Goal: Navigation & Orientation: Find specific page/section

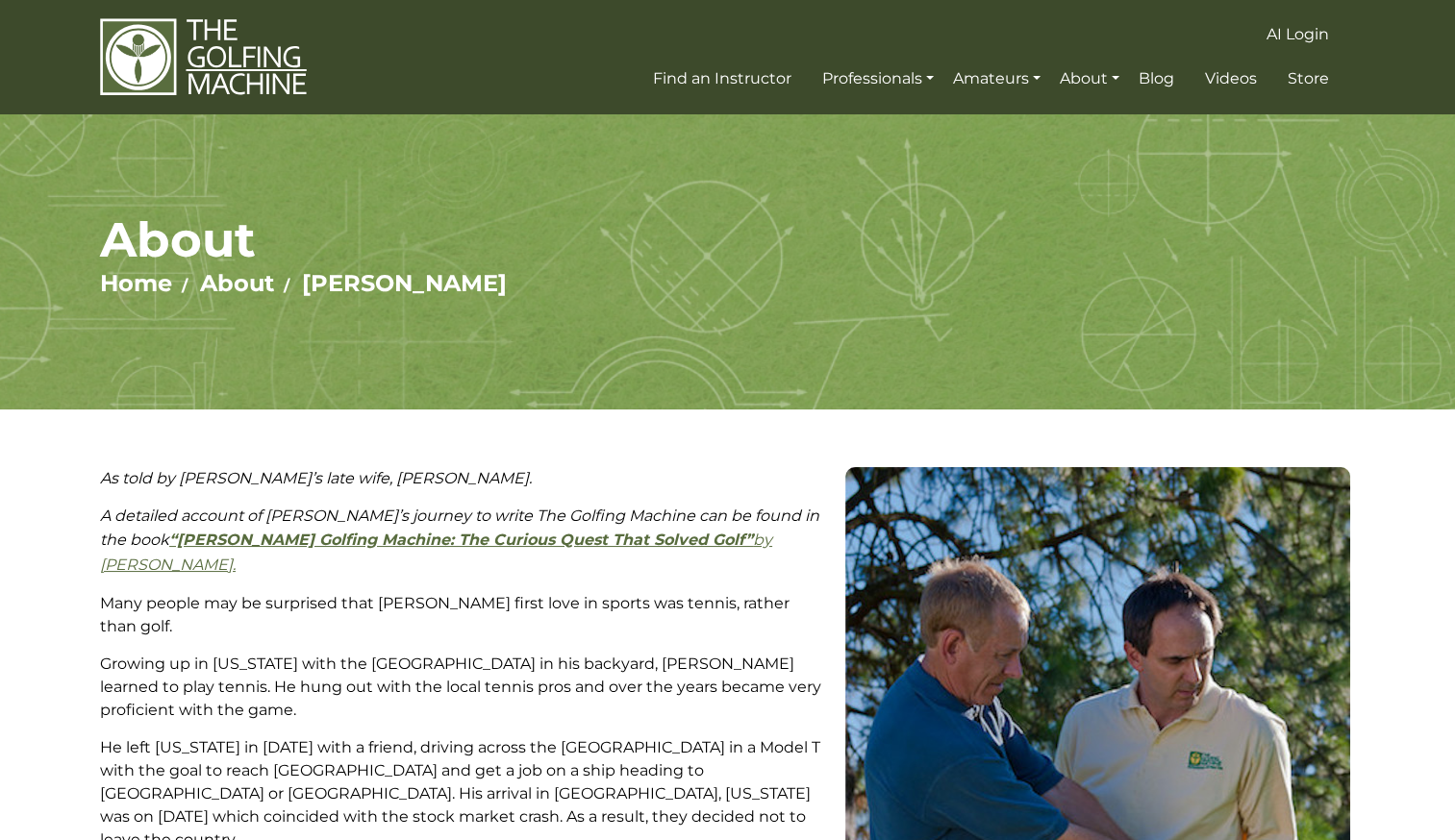
click at [234, 54] on img at bounding box center [204, 57] width 207 height 79
click at [1023, 70] on link "Amateurs" at bounding box center [997, 78] width 97 height 35
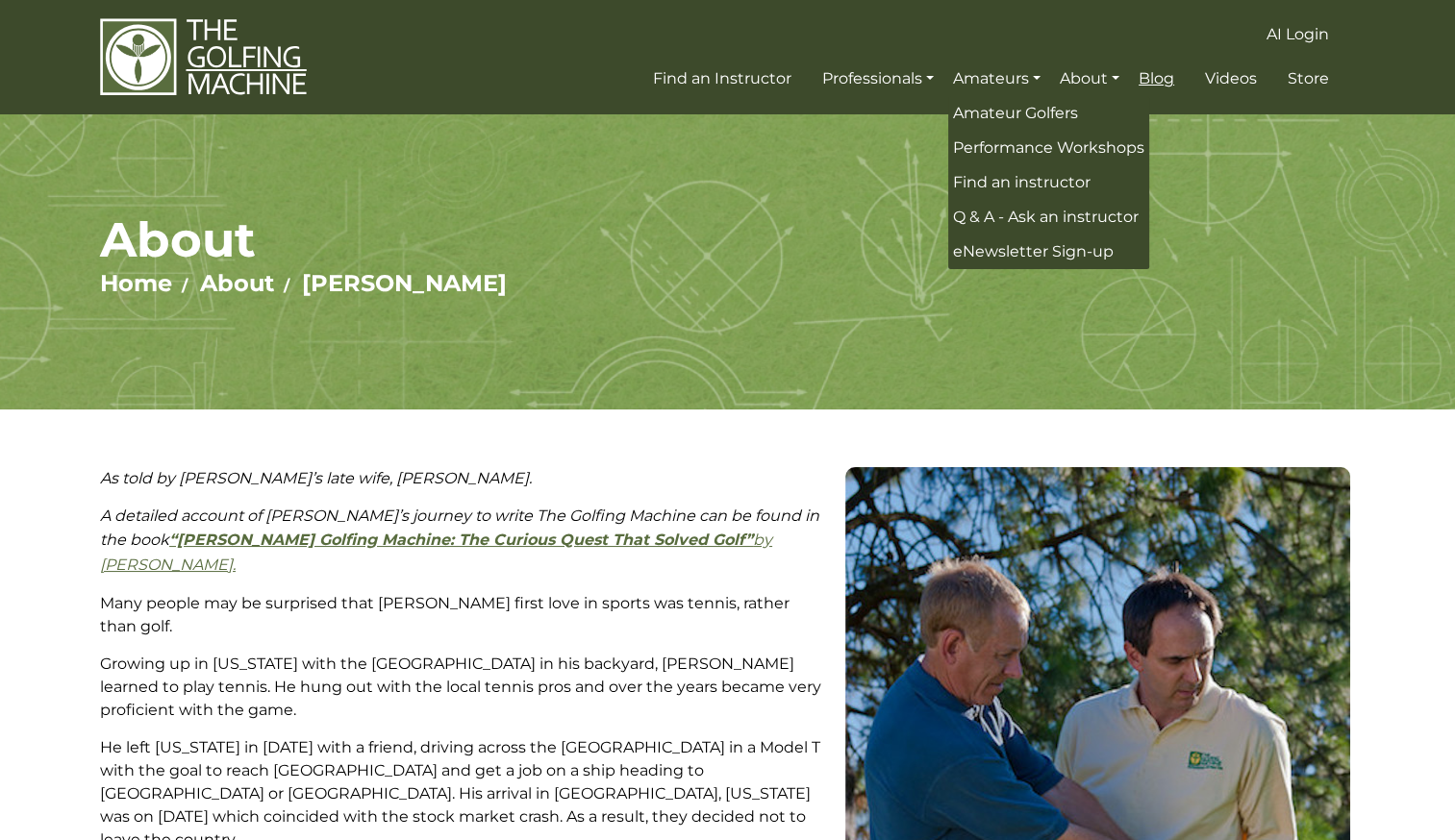
click at [1165, 88] on link "Blog" at bounding box center [1157, 78] width 46 height 35
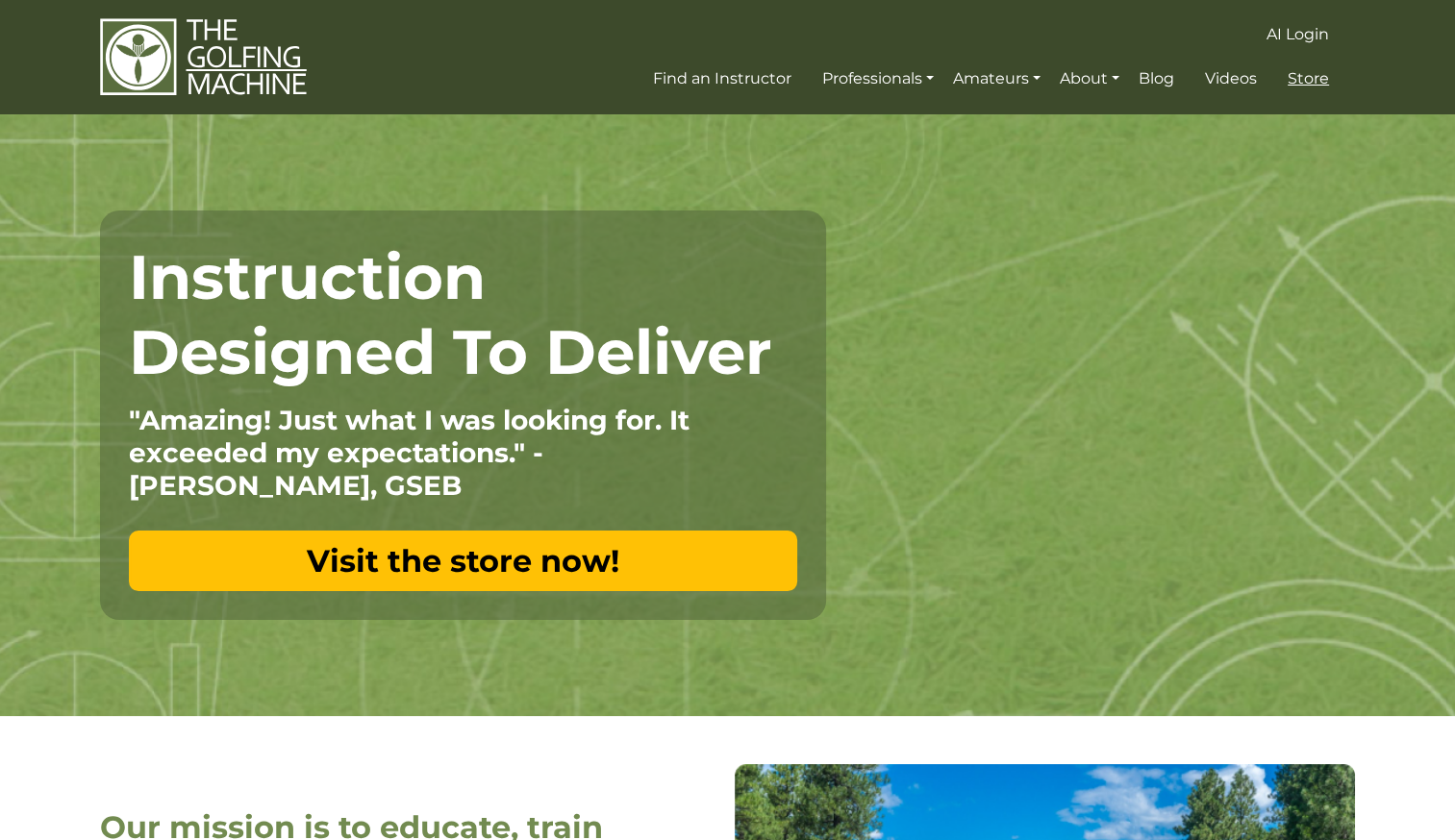
click at [1312, 73] on span "Store" at bounding box center [1308, 78] width 42 height 18
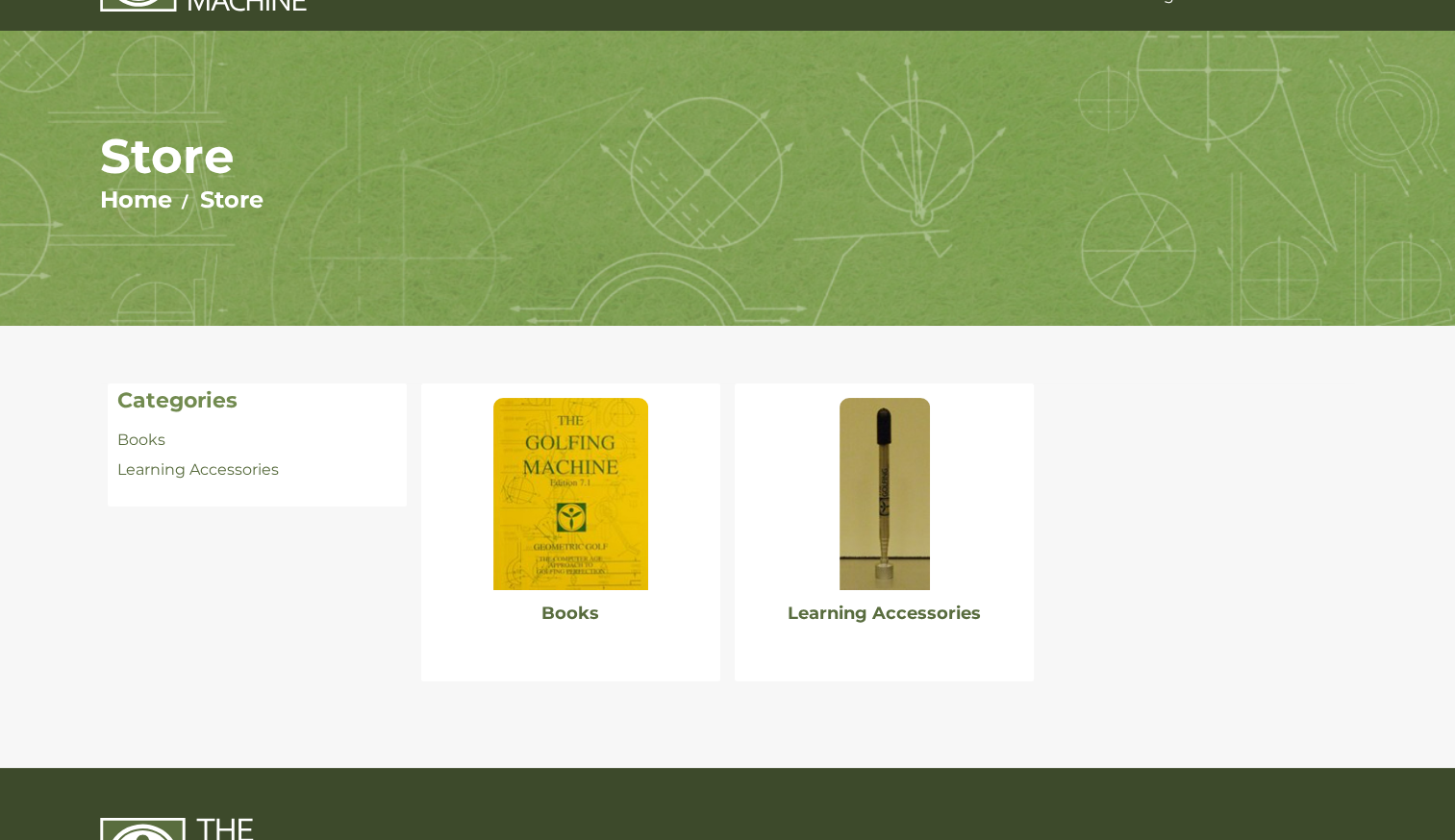
scroll to position [196, 0]
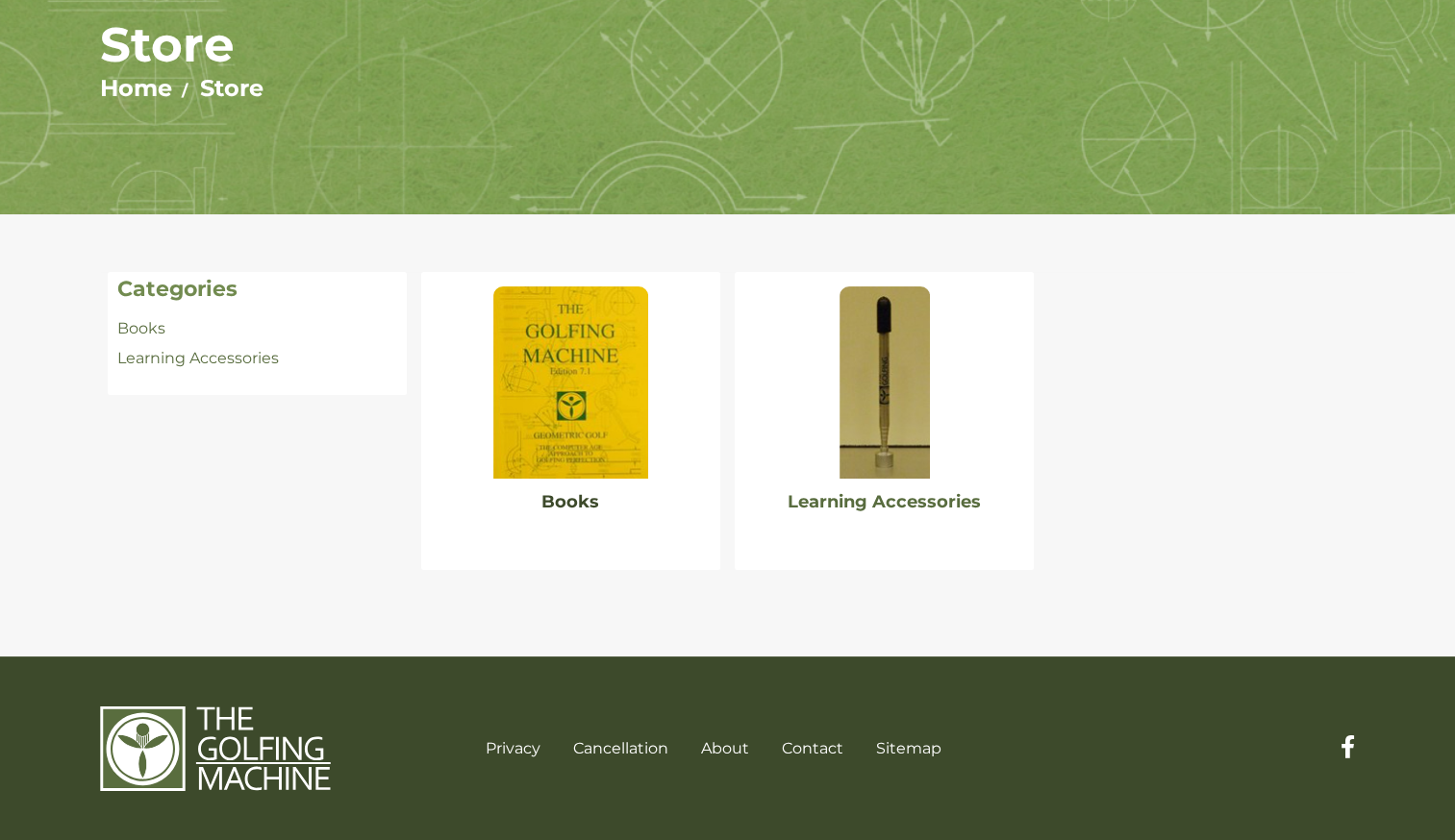
click at [567, 503] on link "Books" at bounding box center [570, 501] width 58 height 21
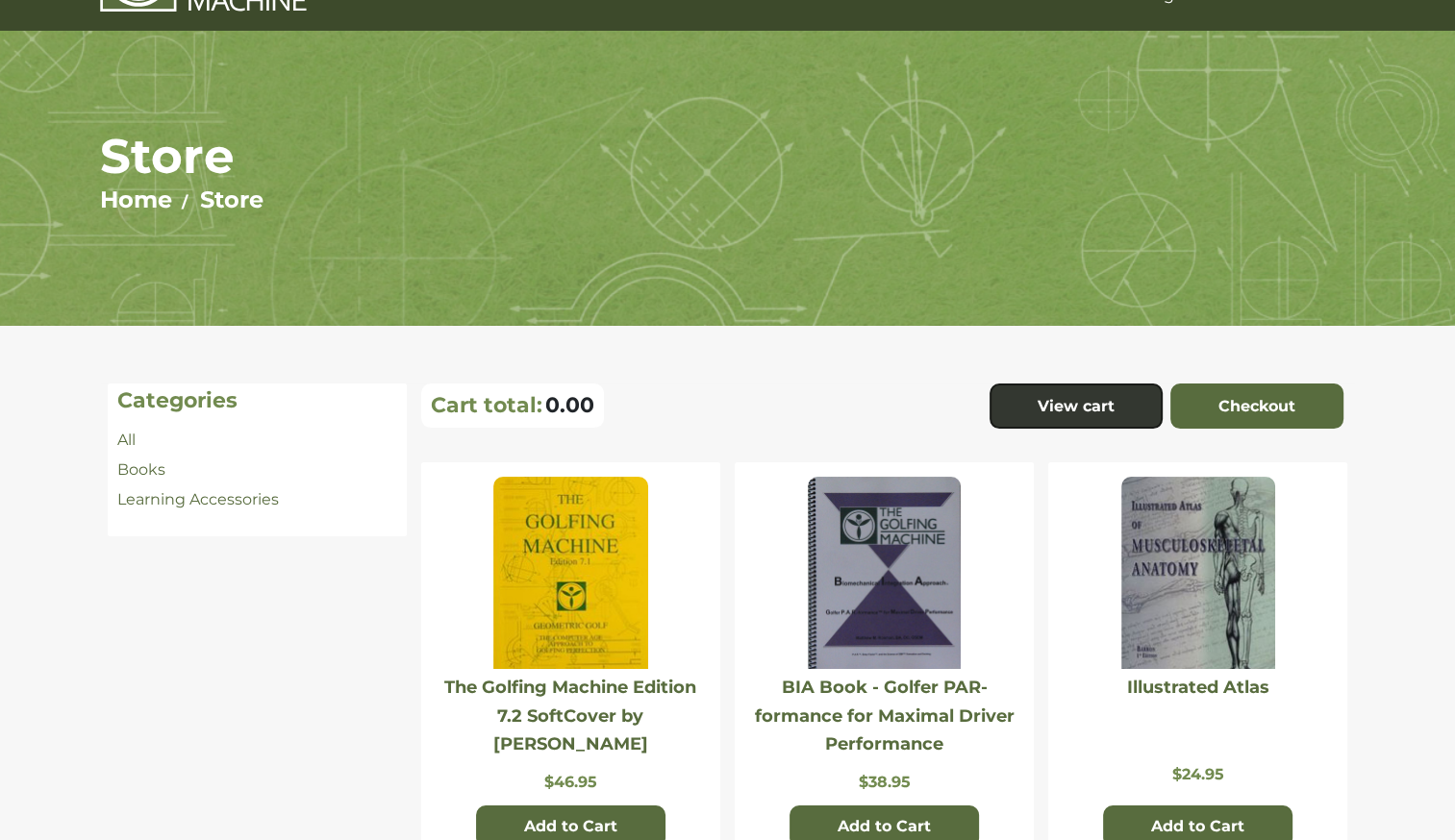
scroll to position [80, 0]
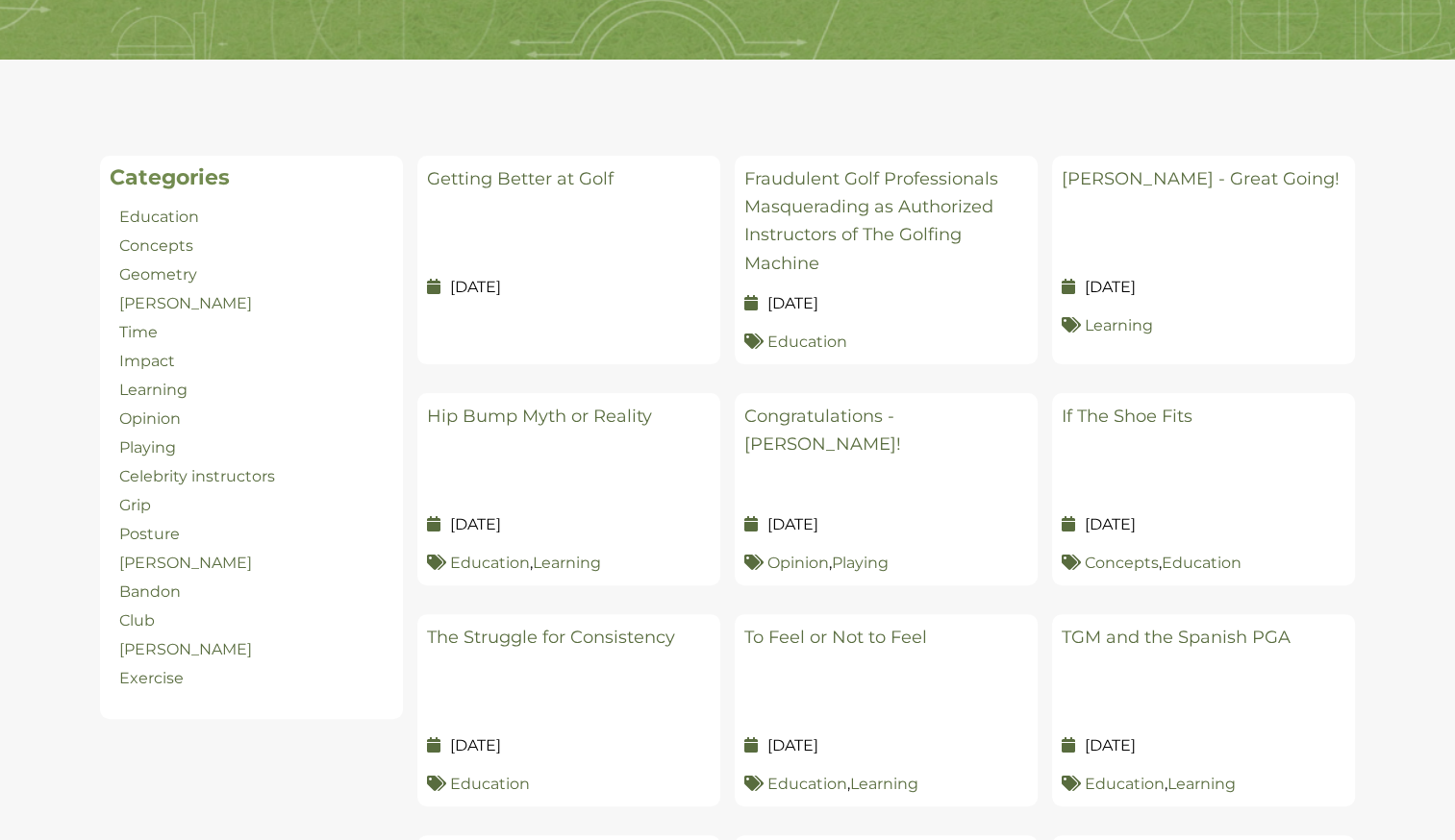
scroll to position [347, 0]
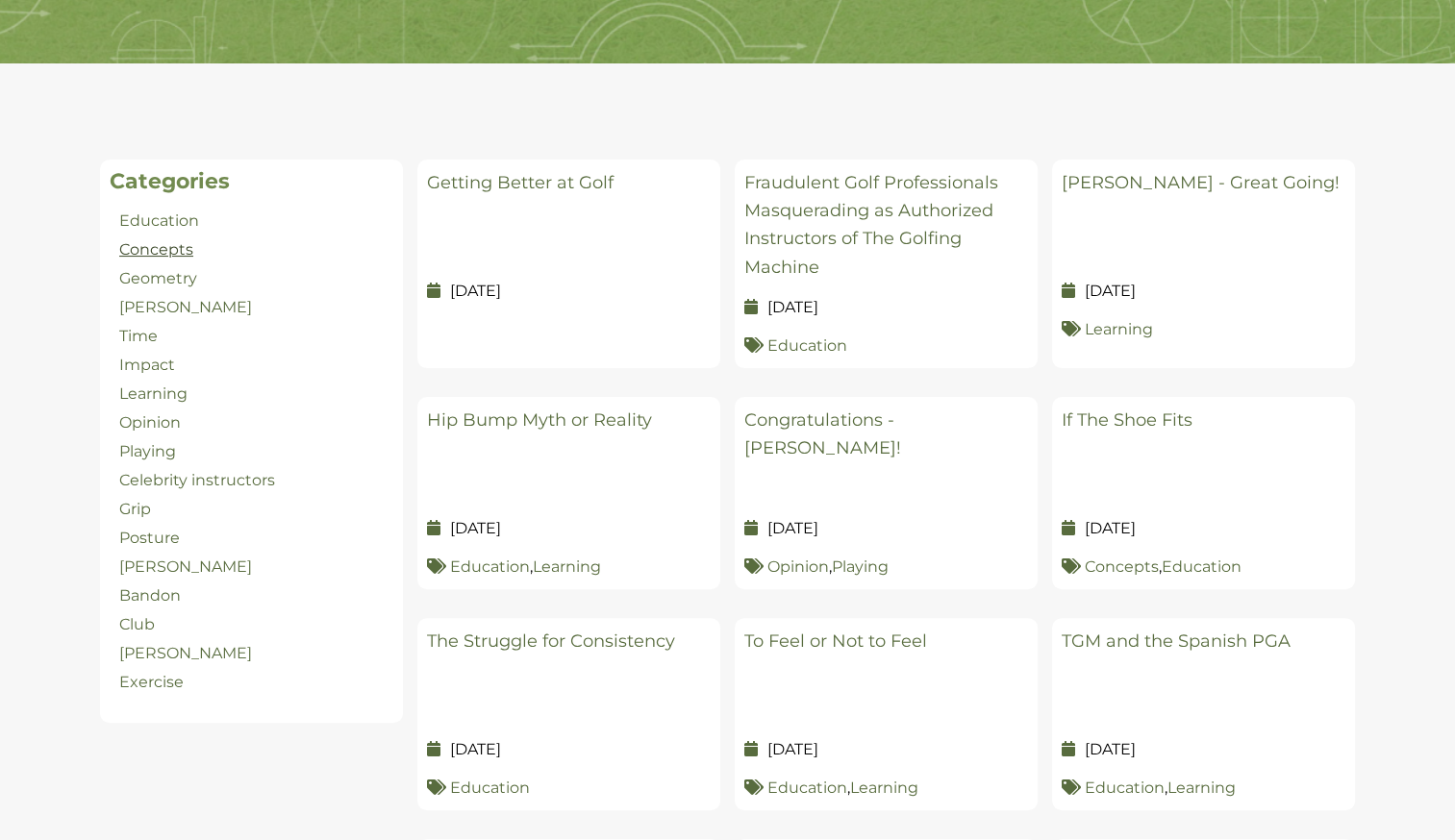
click at [170, 250] on link "Concepts" at bounding box center [156, 249] width 74 height 18
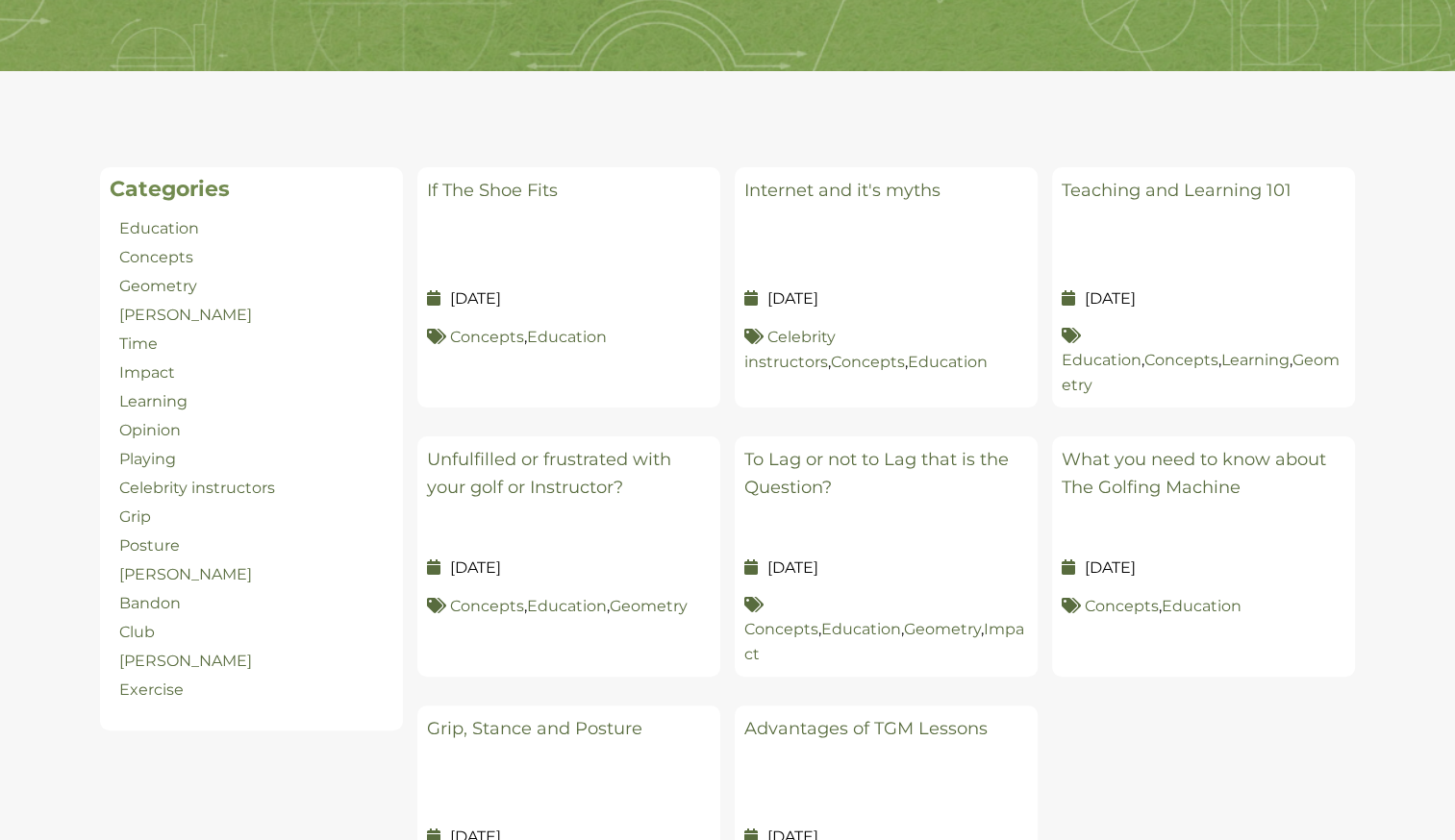
scroll to position [429, 0]
